Goal: Task Accomplishment & Management: Use online tool/utility

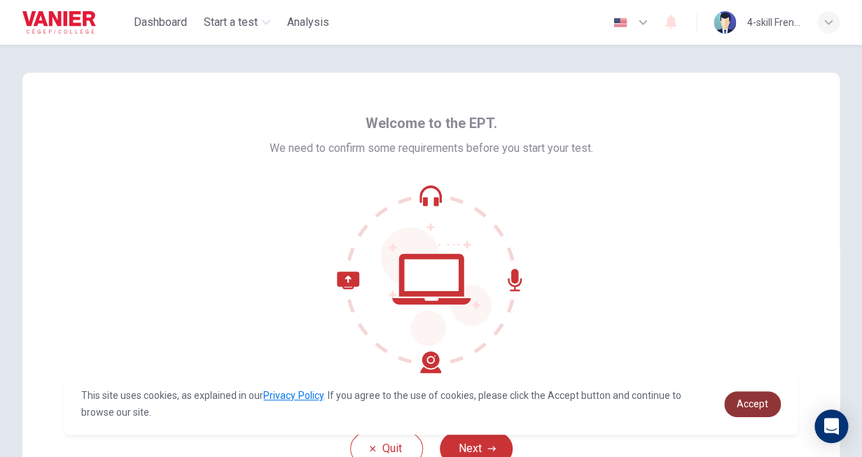
click at [746, 402] on span "Accept" at bounding box center [753, 404] width 32 height 11
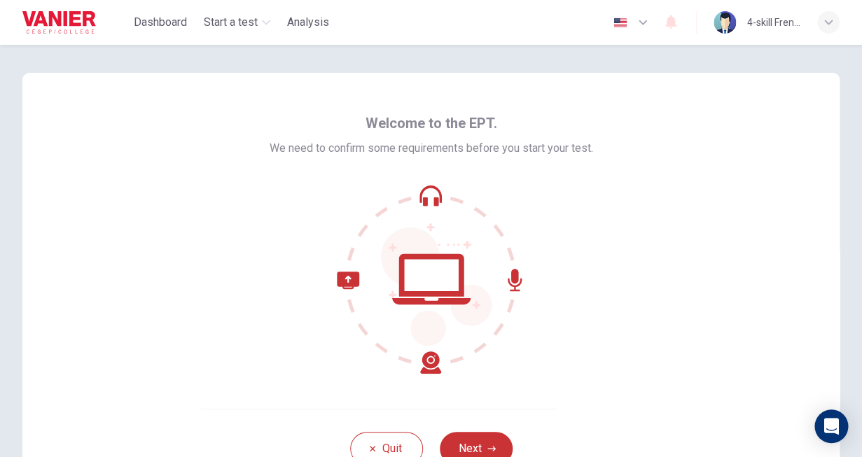
scroll to position [99, 0]
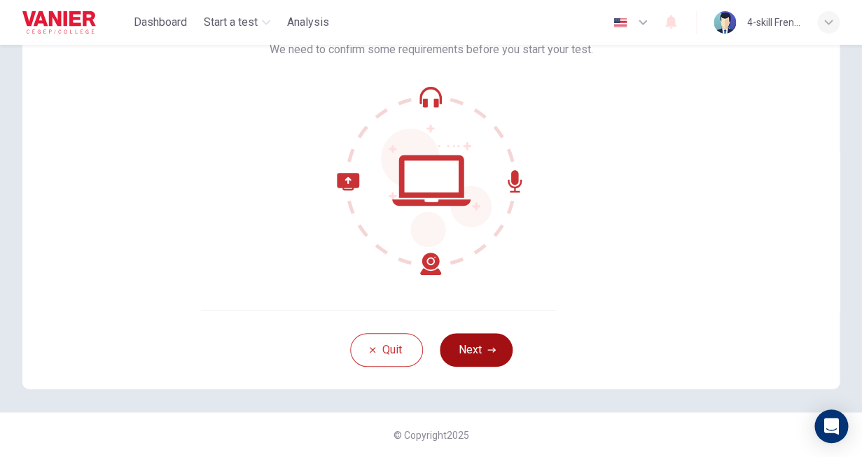
click at [476, 358] on button "Next" at bounding box center [476, 350] width 73 height 34
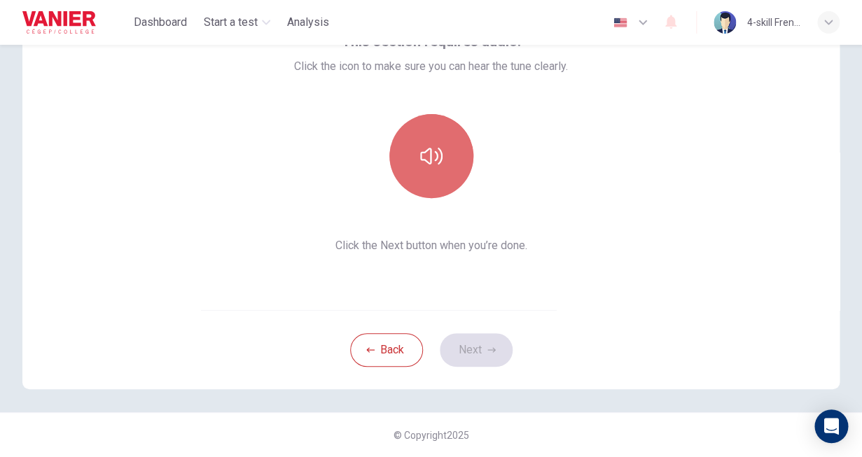
click at [446, 176] on button "button" at bounding box center [432, 156] width 84 height 84
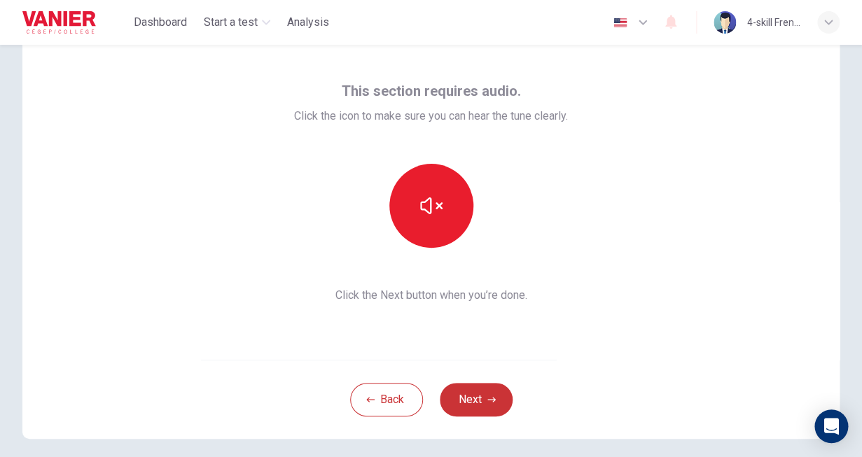
scroll to position [53, 0]
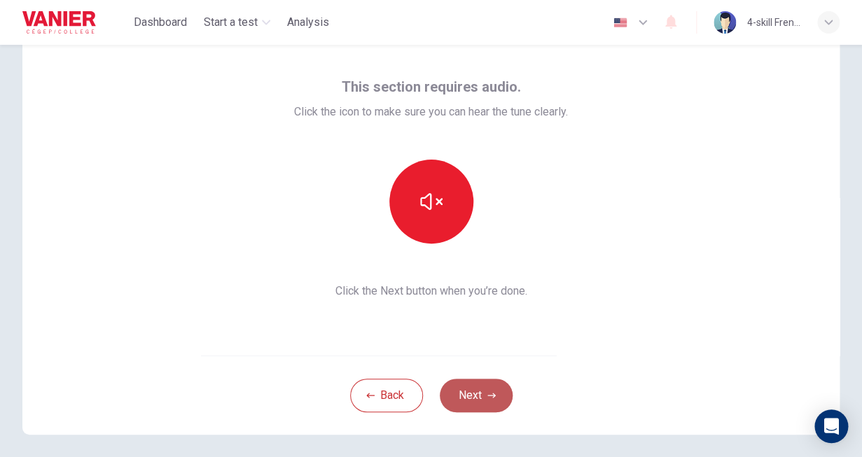
click at [483, 406] on button "Next" at bounding box center [476, 396] width 73 height 34
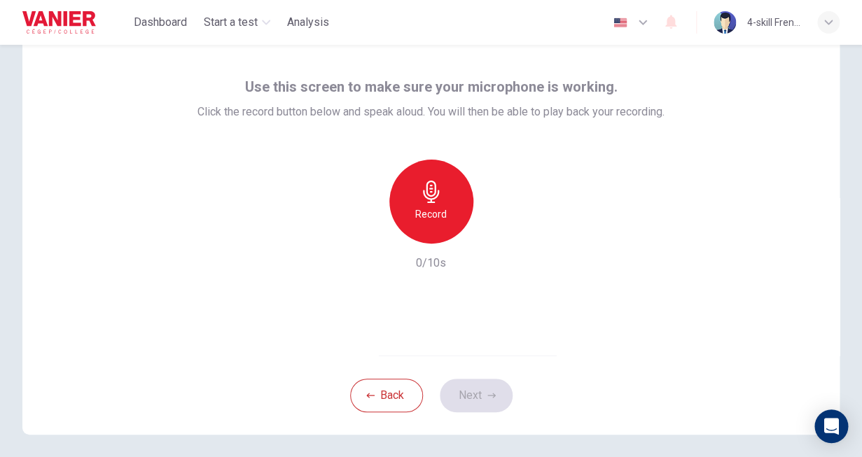
click at [449, 200] on div "Record" at bounding box center [432, 202] width 84 height 84
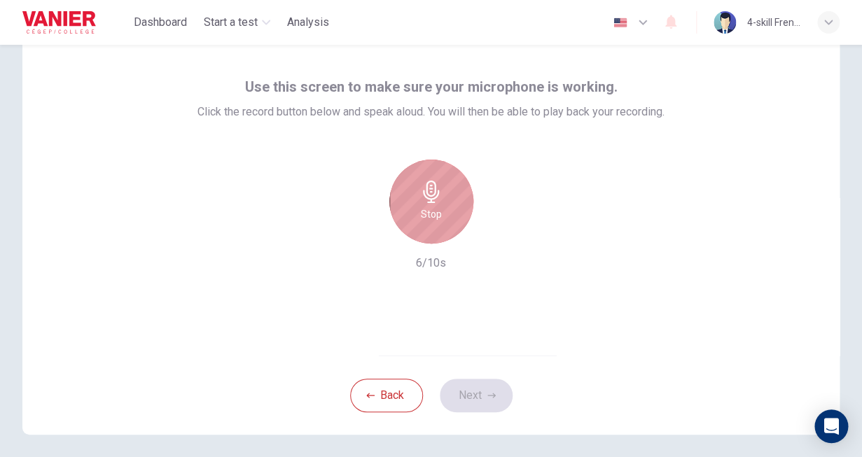
click at [454, 214] on div "Stop" at bounding box center [432, 202] width 84 height 84
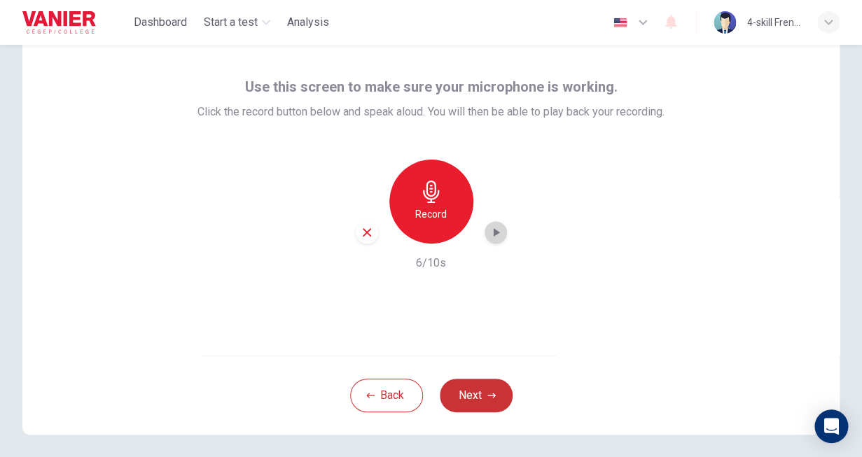
click at [493, 233] on icon "button" at bounding box center [496, 233] width 14 height 14
click at [474, 396] on button "Next" at bounding box center [476, 396] width 73 height 34
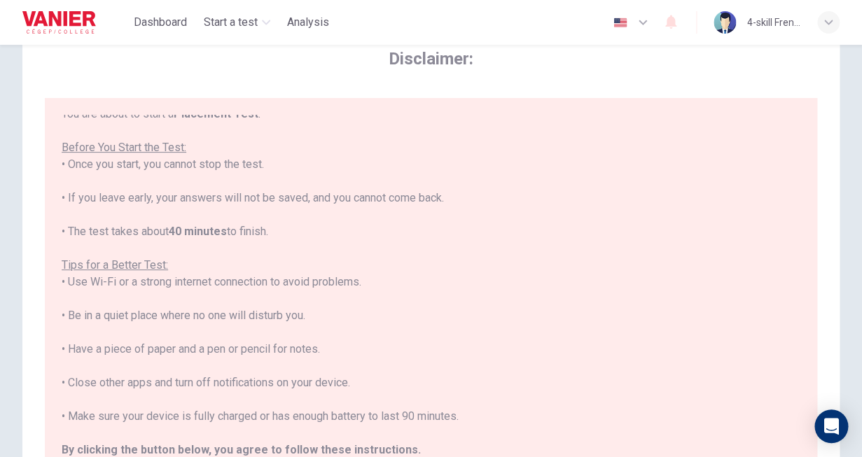
scroll to position [16, 0]
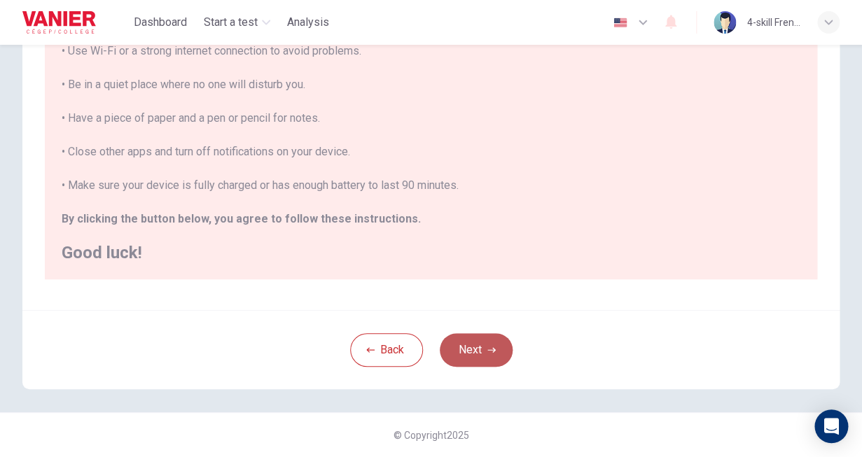
click at [483, 343] on button "Next" at bounding box center [476, 350] width 73 height 34
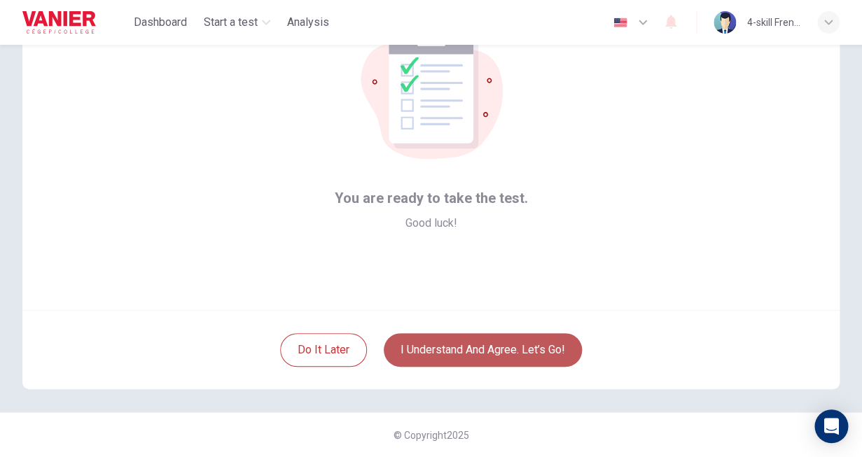
click at [482, 357] on button "I understand and agree. Let’s go!" at bounding box center [483, 350] width 198 height 34
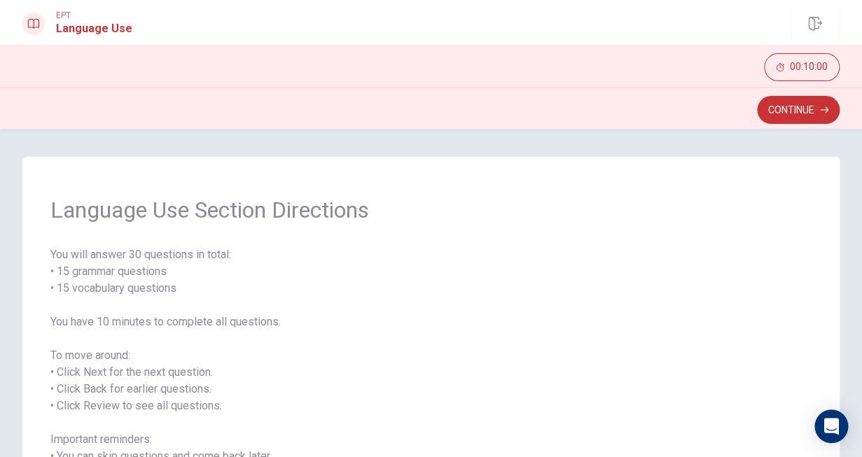
scroll to position [170, 0]
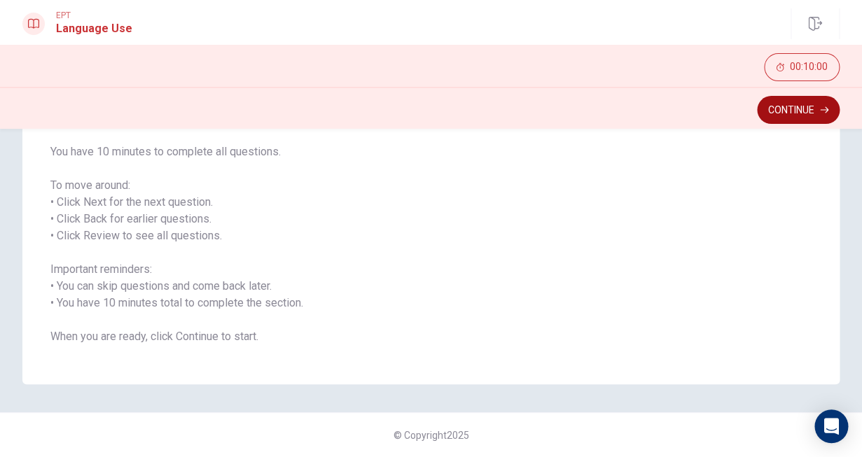
click at [819, 97] on button "Continue" at bounding box center [798, 110] width 83 height 28
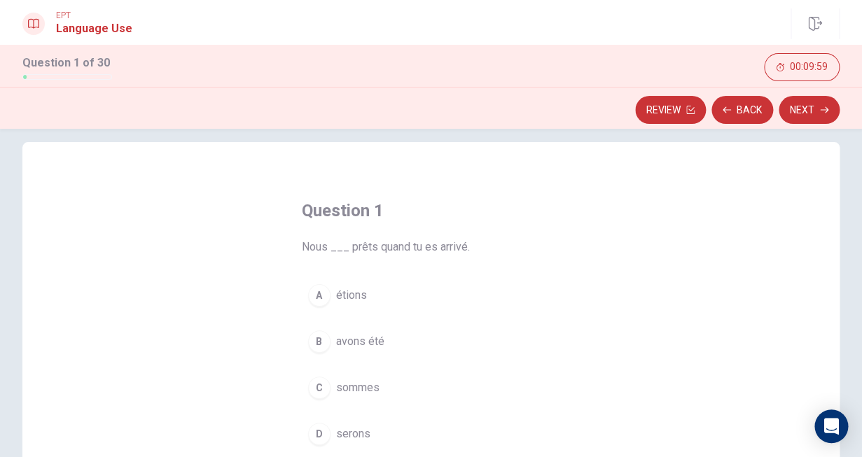
scroll to position [0, 0]
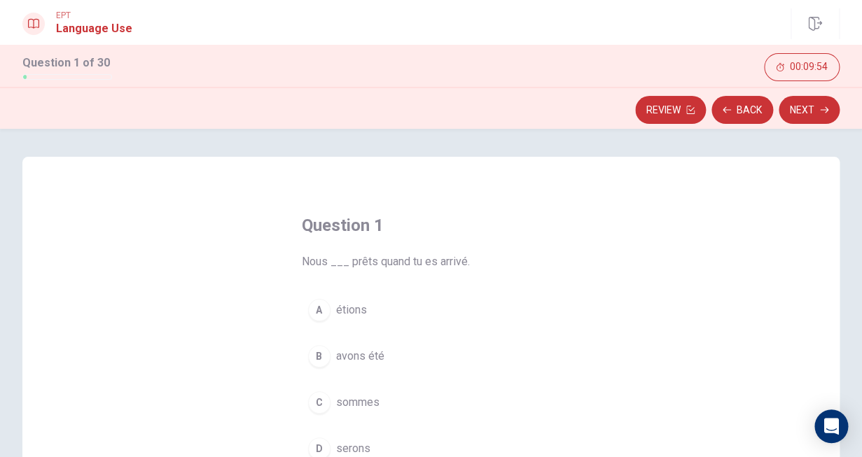
click at [371, 405] on span "sommes" at bounding box center [357, 402] width 43 height 17
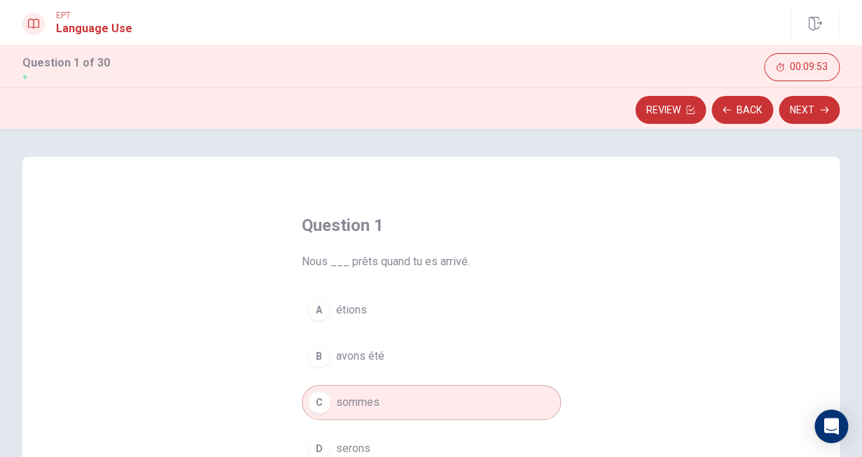
scroll to position [155, 0]
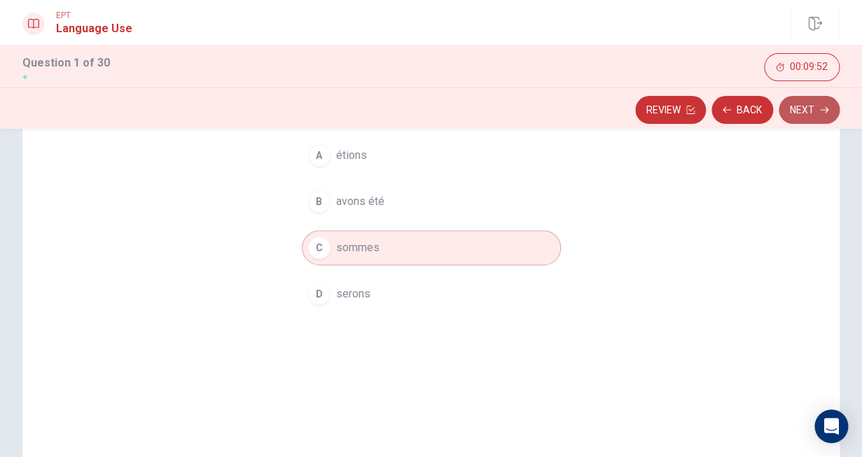
click at [797, 121] on button "Next" at bounding box center [809, 110] width 61 height 28
